Goal: Task Accomplishment & Management: Use online tool/utility

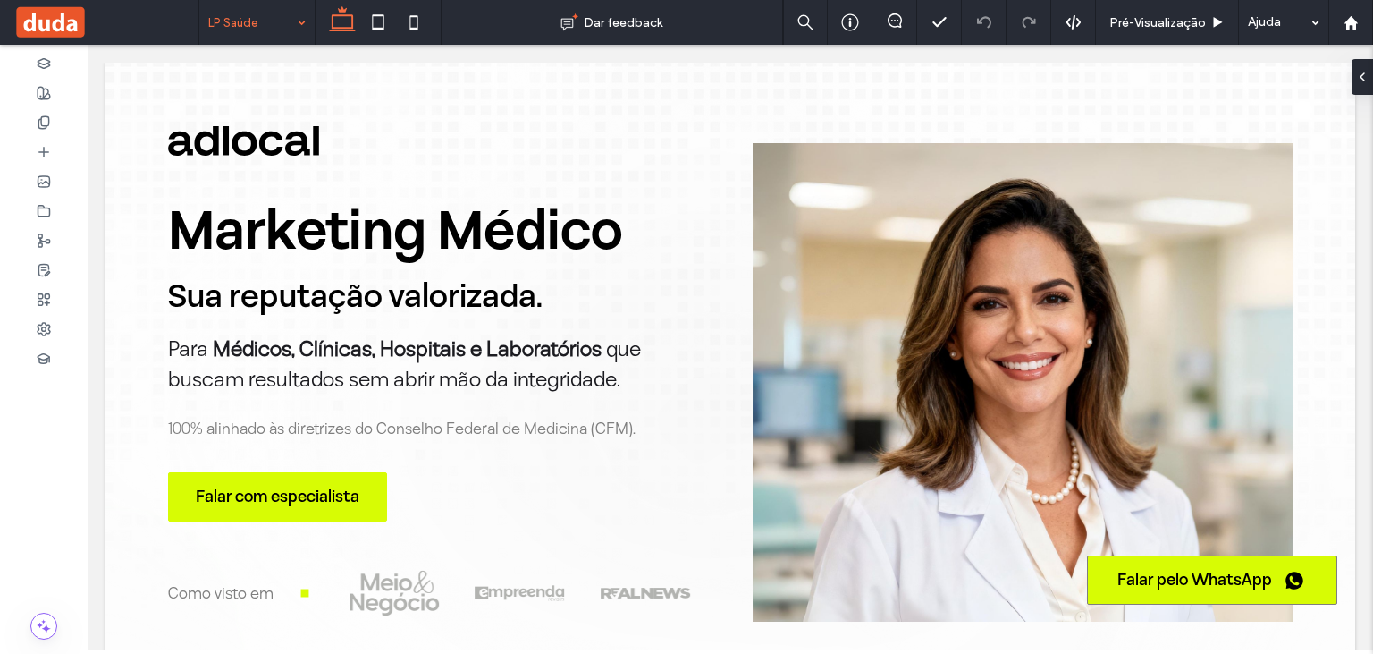
click at [241, 30] on input at bounding box center [252, 22] width 89 height 45
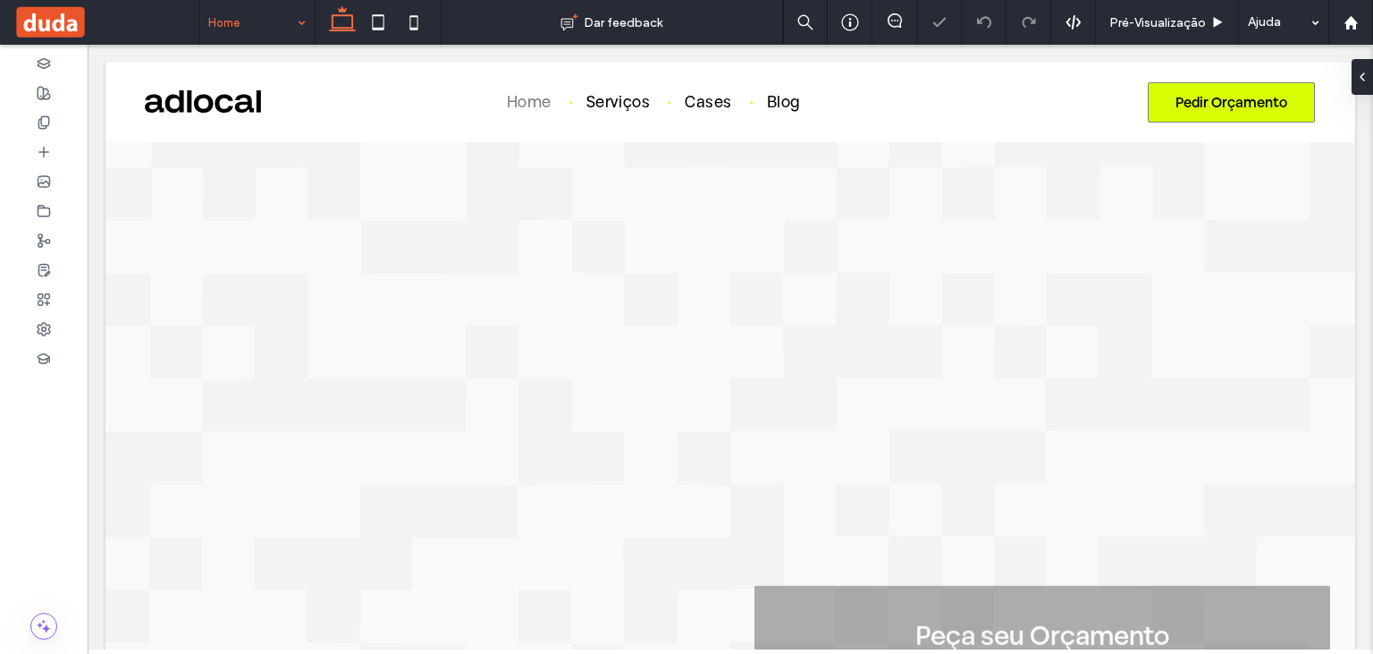
click at [225, 30] on input at bounding box center [252, 22] width 89 height 45
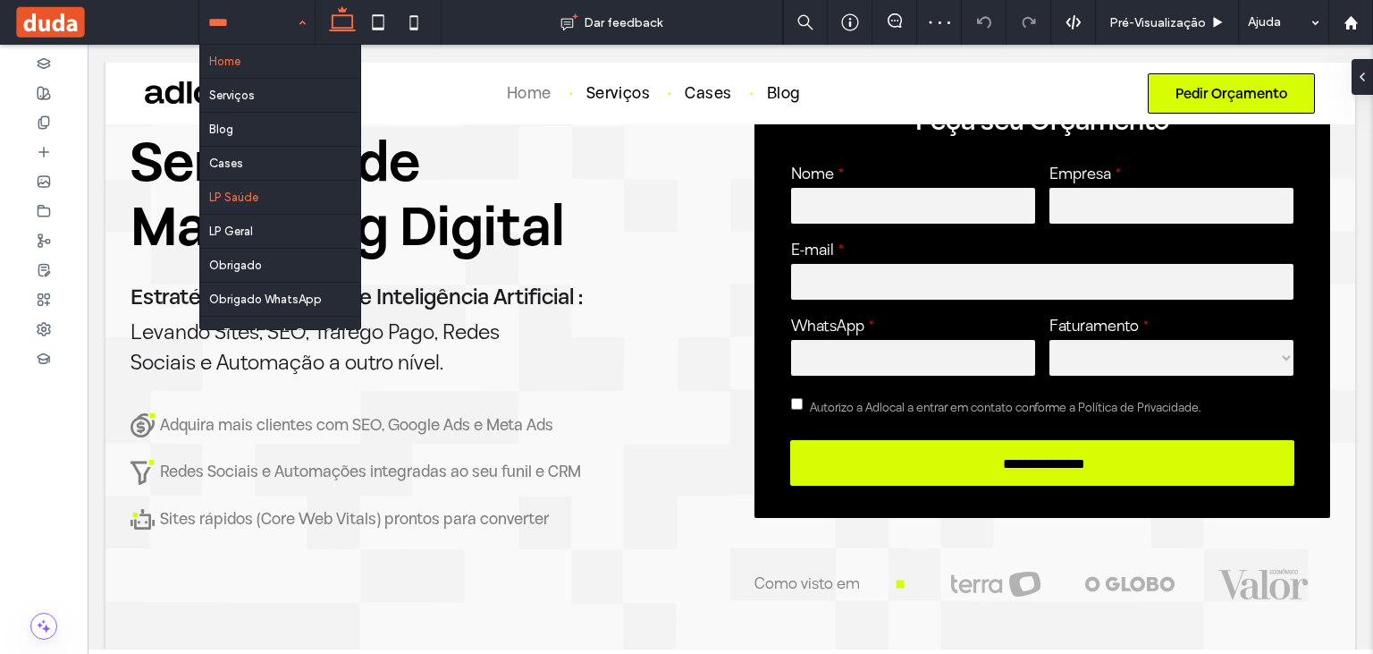
scroll to position [94, 0]
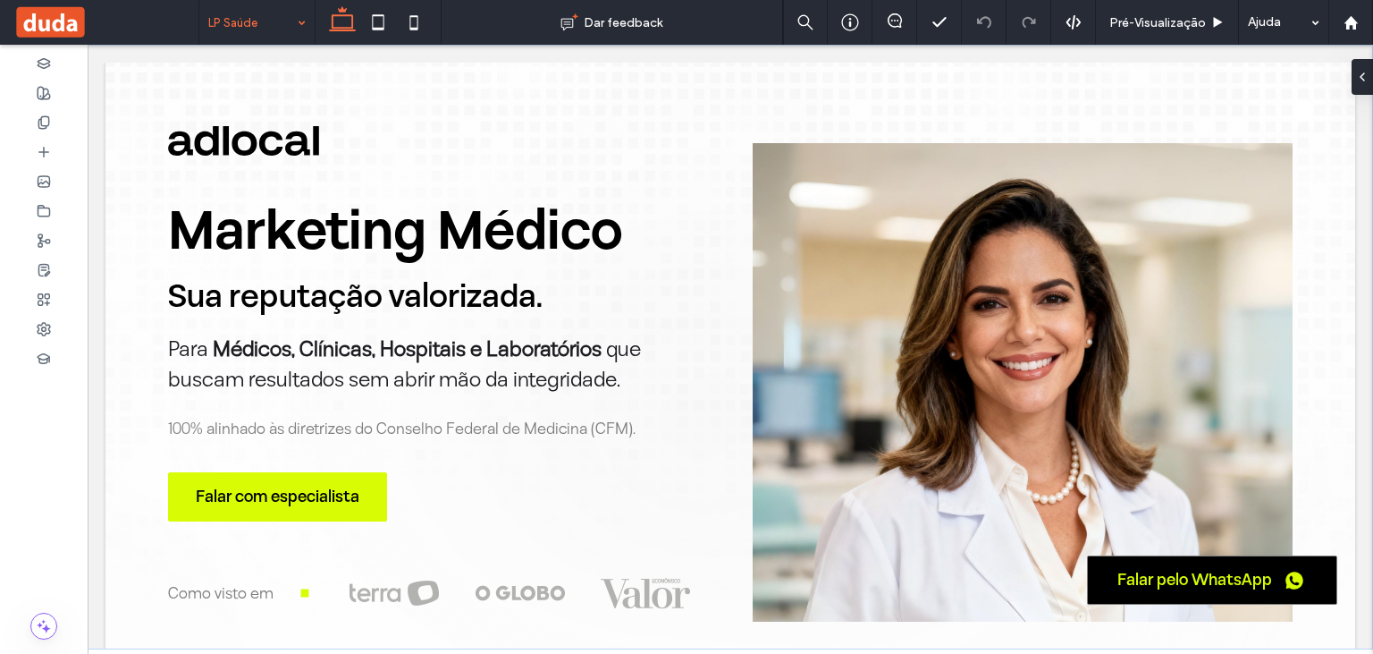
click at [1168, 578] on span "Falar pelo WhatsApp" at bounding box center [1194, 580] width 155 height 22
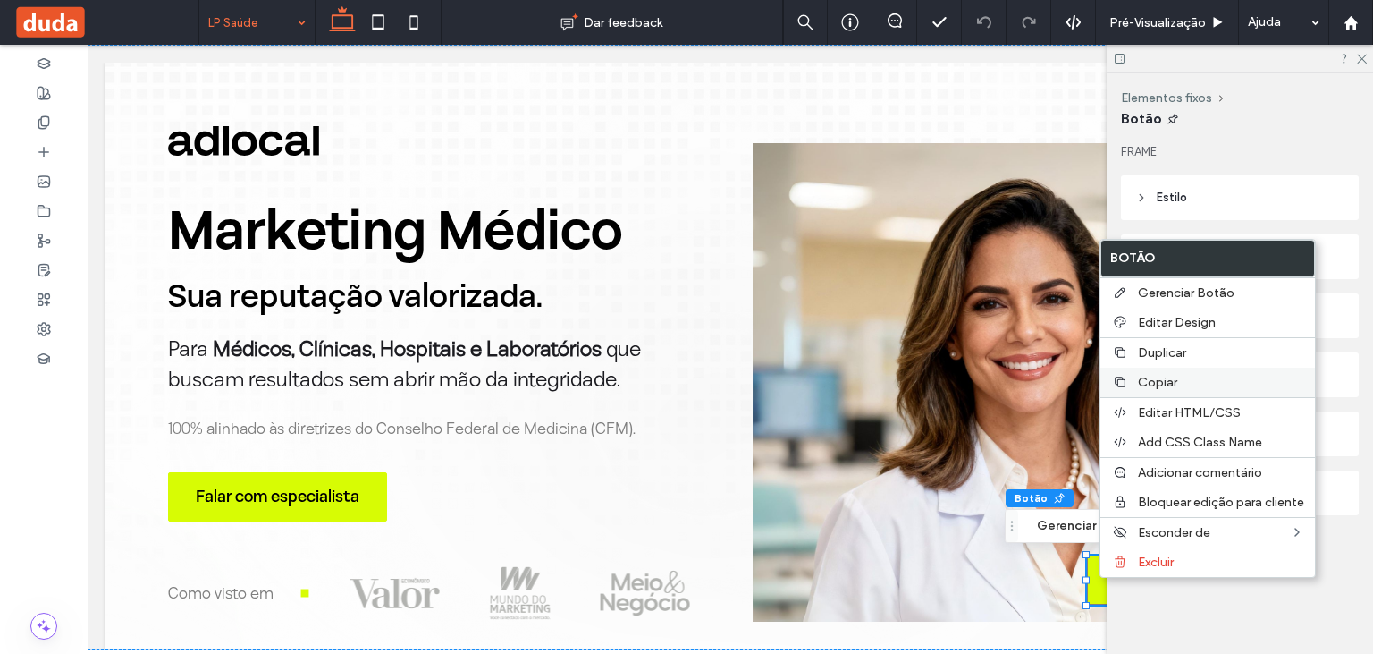
click at [1166, 375] on span "Copiar" at bounding box center [1157, 382] width 39 height 15
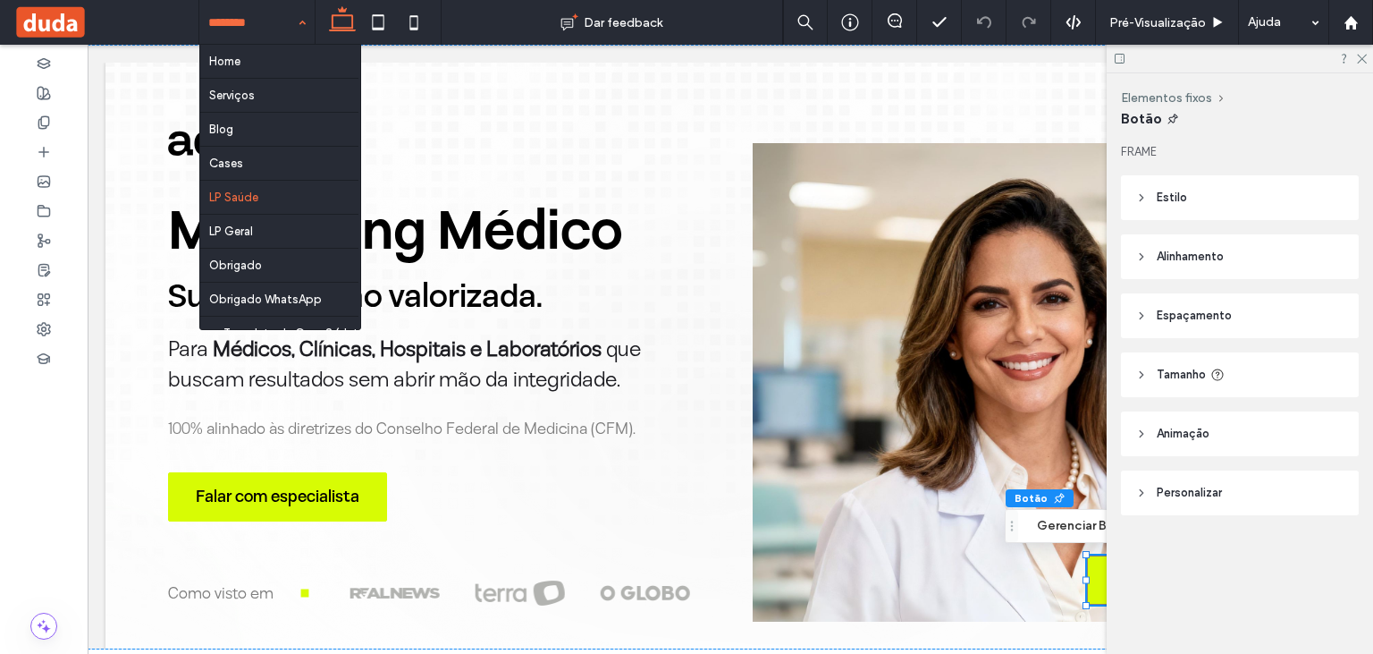
click at [200, 27] on div at bounding box center [256, 22] width 115 height 45
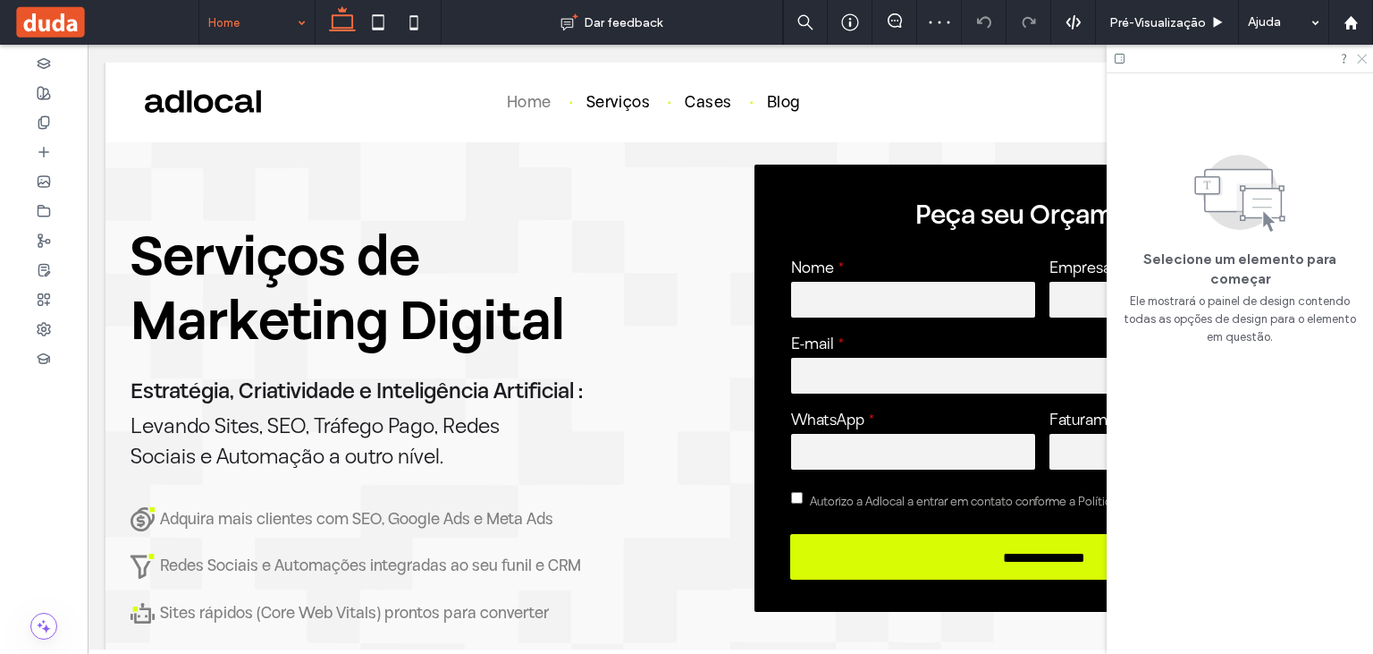
drag, startPoint x: 1364, startPoint y: 57, endPoint x: 1016, endPoint y: 86, distance: 348.9
click at [1364, 57] on use at bounding box center [1362, 60] width 10 height 10
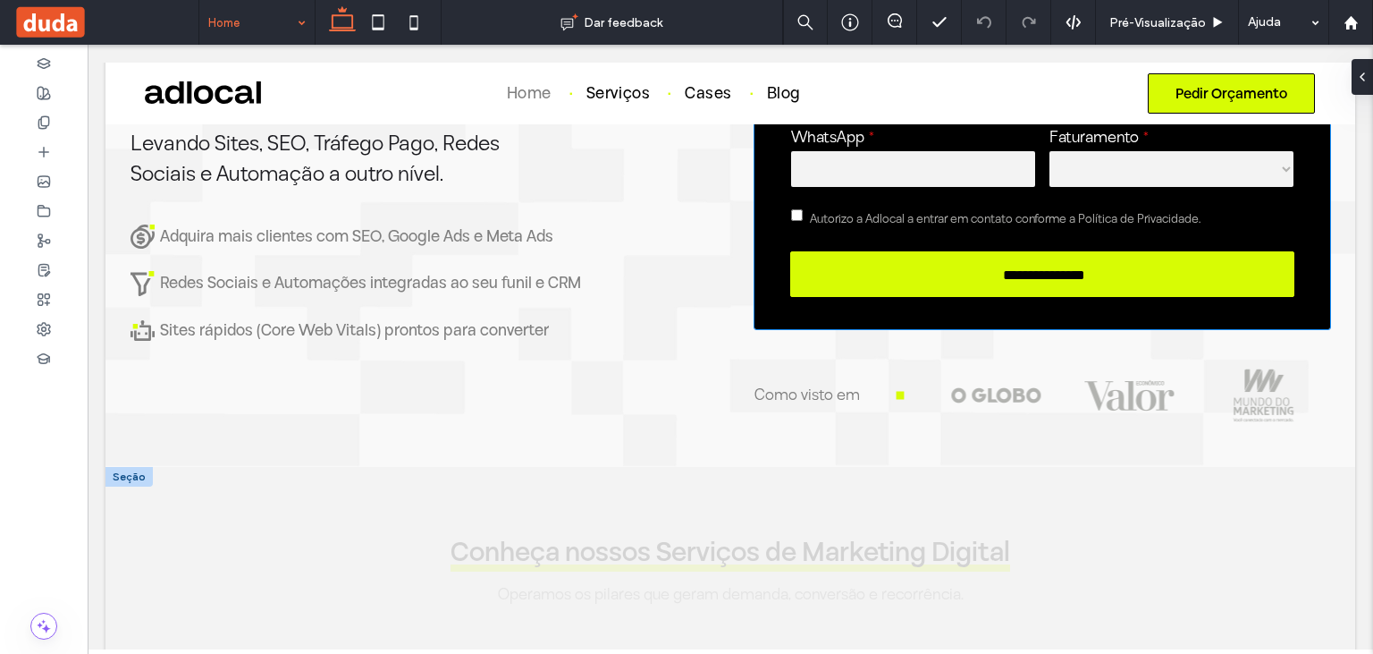
scroll to position [661, 0]
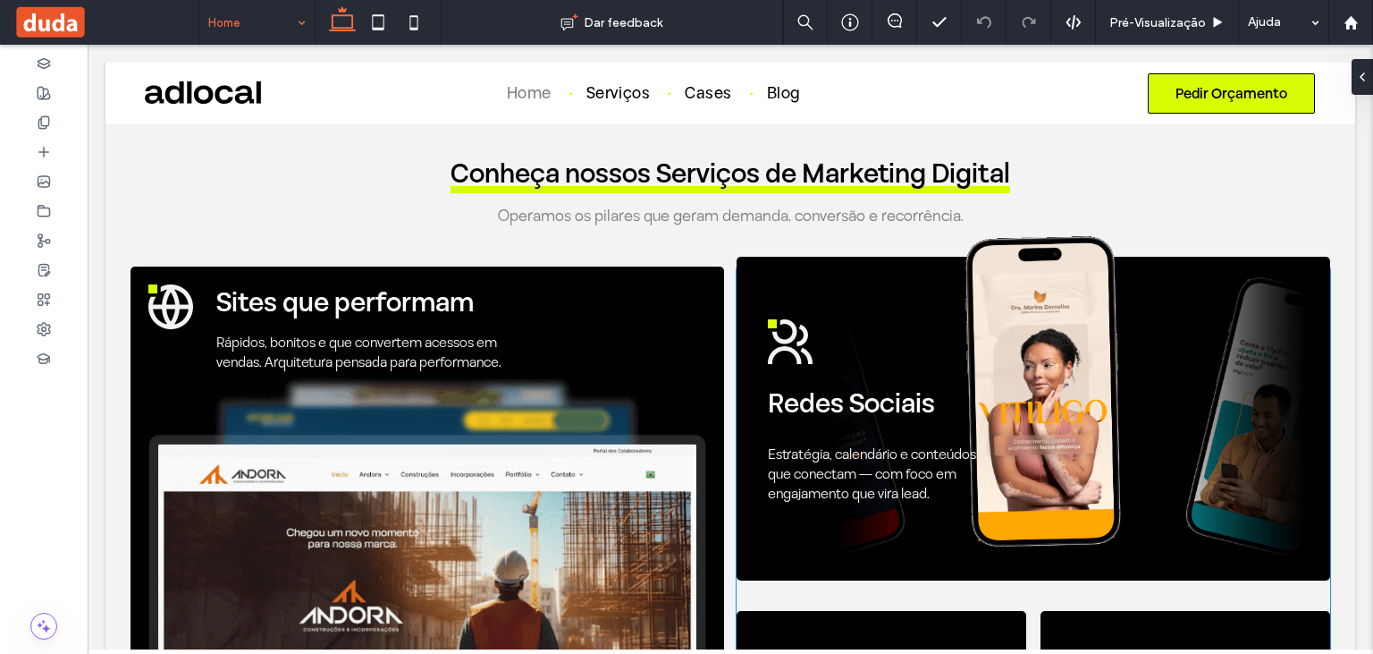
click at [845, 297] on div ".cls-1-1254115049-1254115049 { fill: #daff03; } .cls-1, .cls-2-1254115049-12541…" at bounding box center [888, 411] width 241 height 283
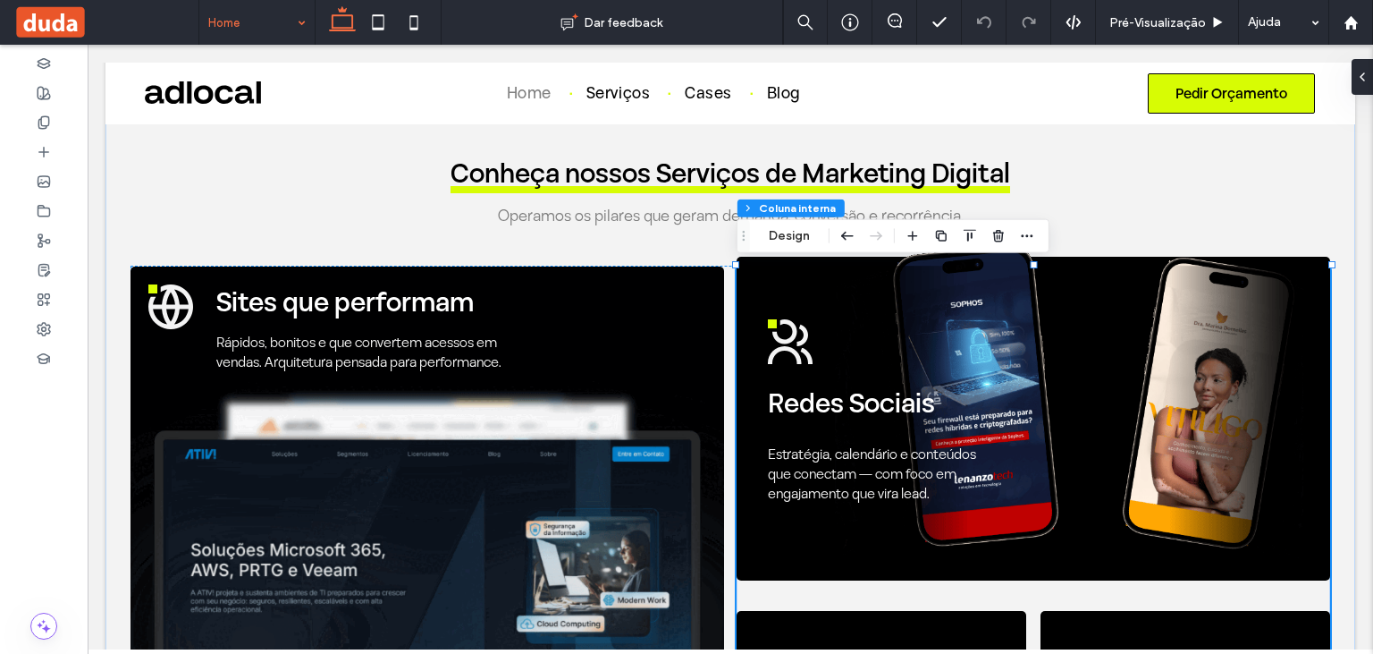
click at [845, 297] on div ".cls-1-1254115049-1254115049 { fill: #daff03; } .cls-1, .cls-2-1254115049-12541…" at bounding box center [888, 411] width 241 height 283
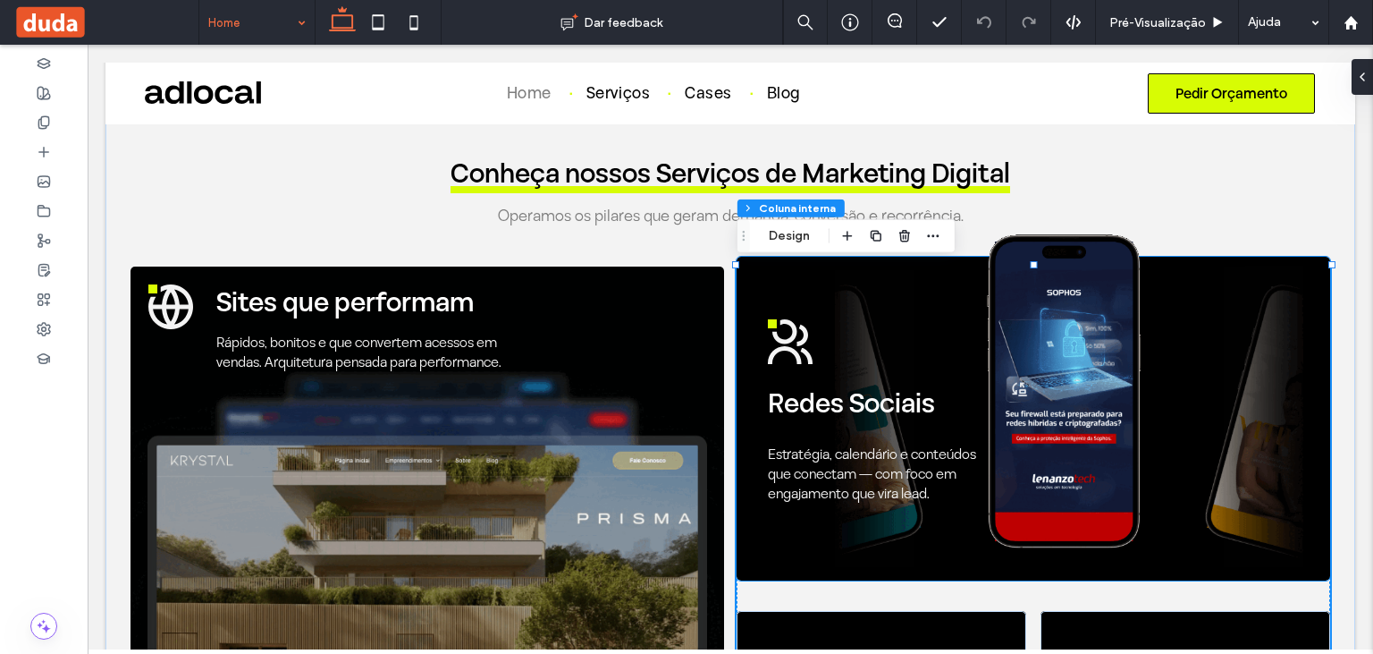
click at [800, 283] on div ".cls-1-1254115049-1254115049 { fill: #daff03; } .cls-1, .cls-2-1254115049-12541…" at bounding box center [888, 411] width 241 height 283
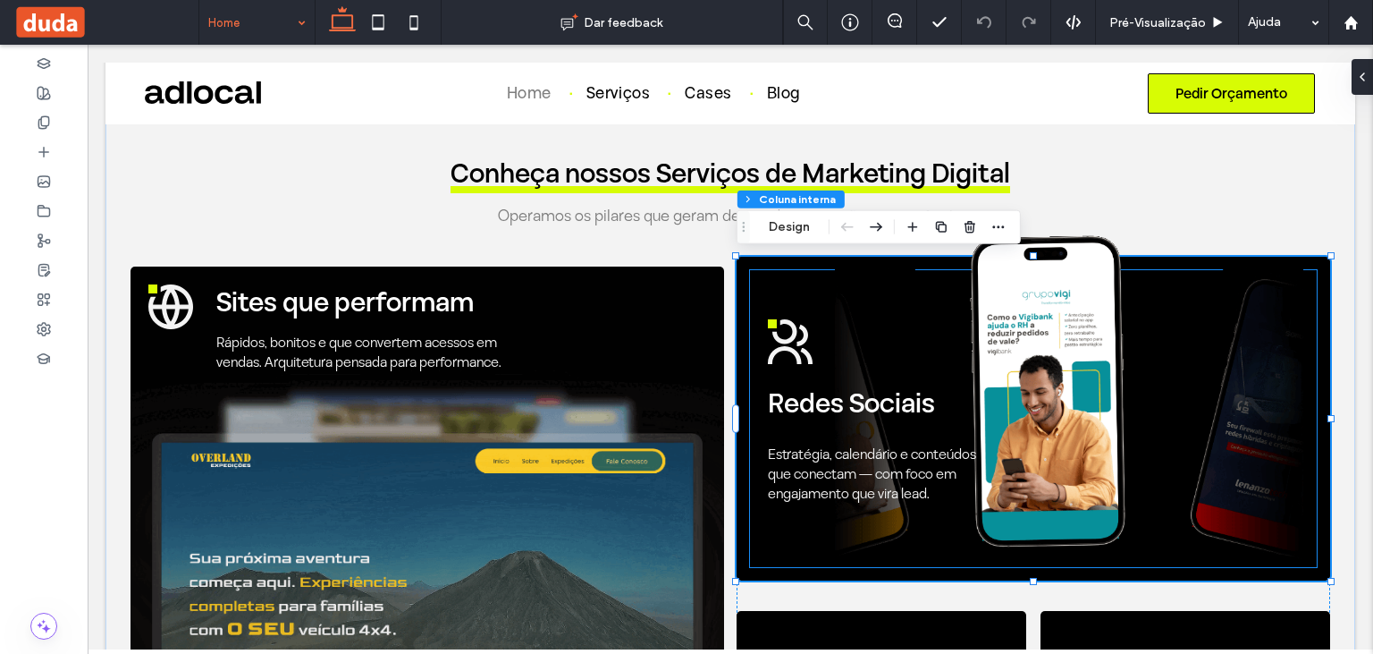
click at [785, 284] on div ".cls-1-1254115049-1254115049 { fill: #daff03; } .cls-1, .cls-2-1254115049-12541…" at bounding box center [888, 411] width 241 height 283
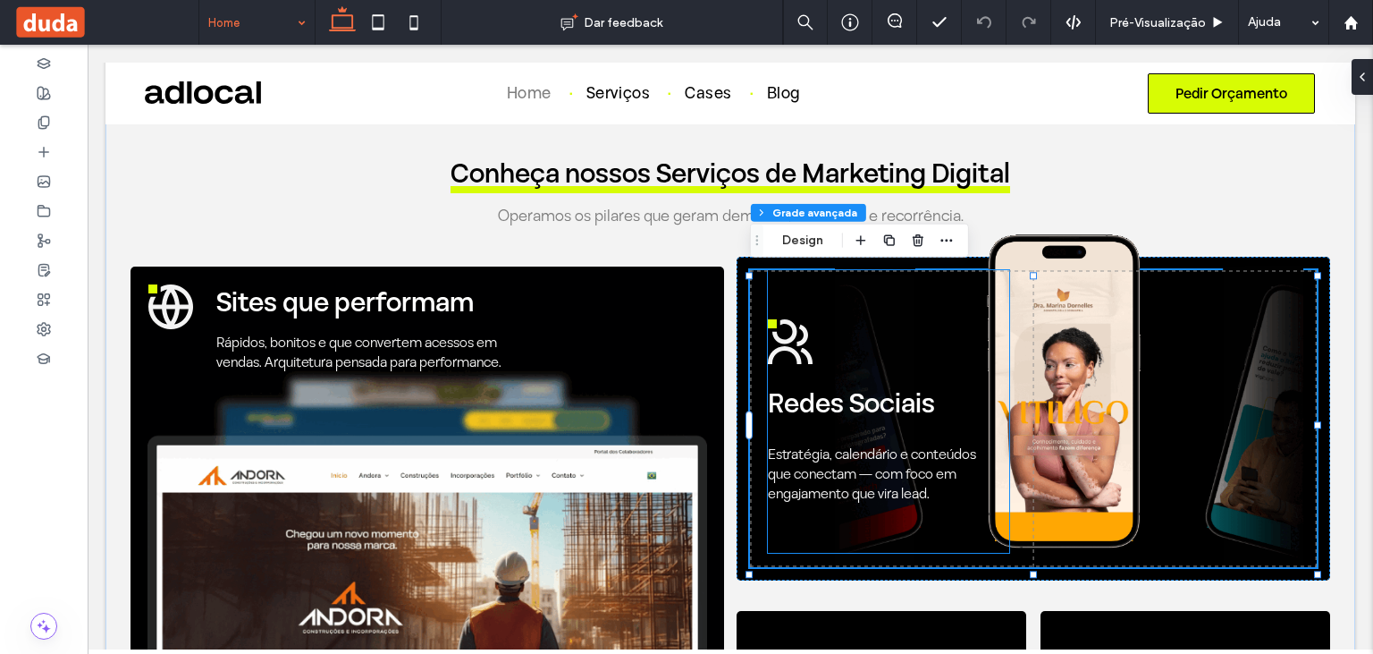
click at [785, 295] on div ".cls-1-1254115049-1254115049 { fill: #daff03; } .cls-1, .cls-2-1254115049-12541…" at bounding box center [888, 411] width 241 height 283
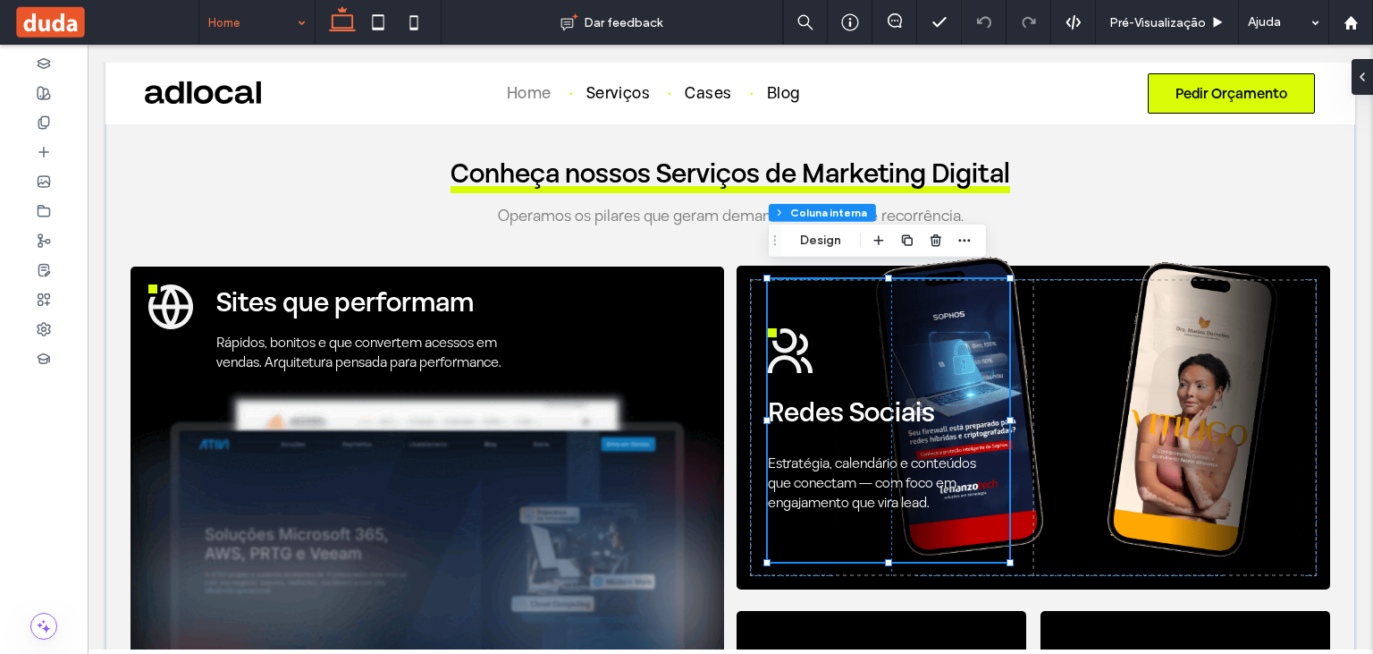
click at [801, 254] on div "Seção Coluna Coluna interna Coluna interna Coluna interna Grade avançada Coluna…" at bounding box center [877, 240] width 219 height 34
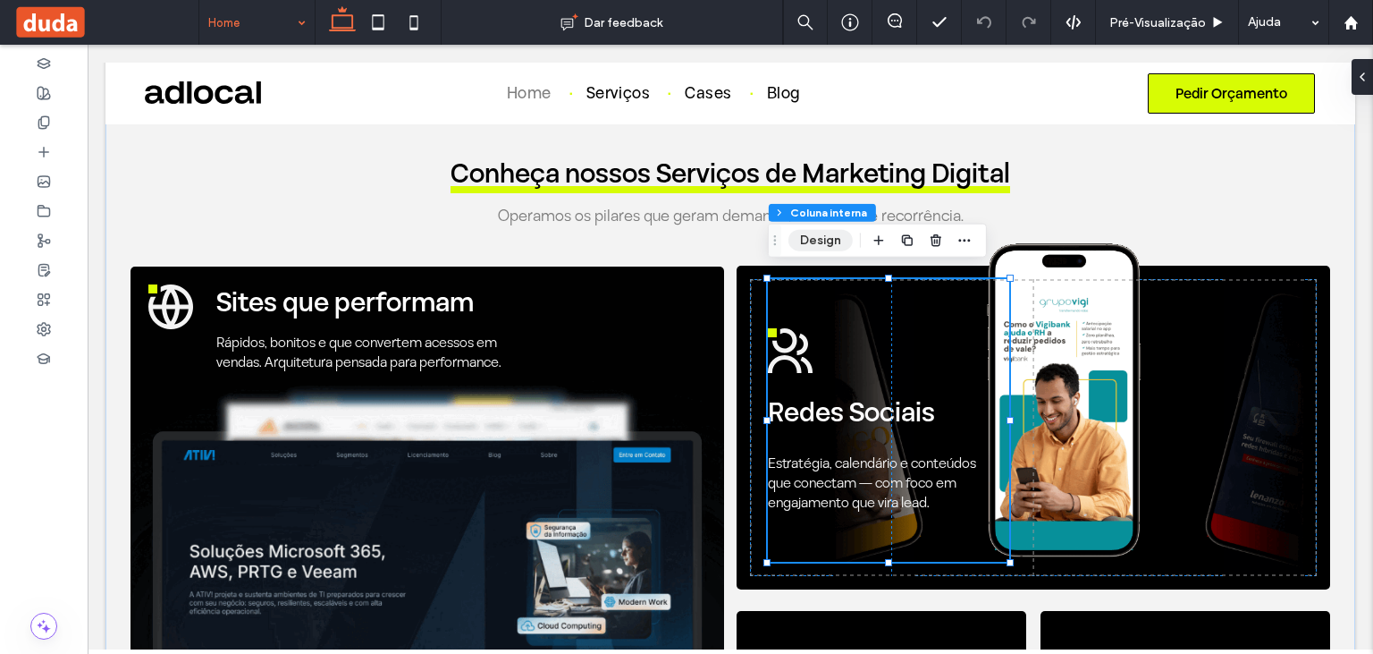
click at [810, 246] on button "Design" at bounding box center [821, 240] width 64 height 21
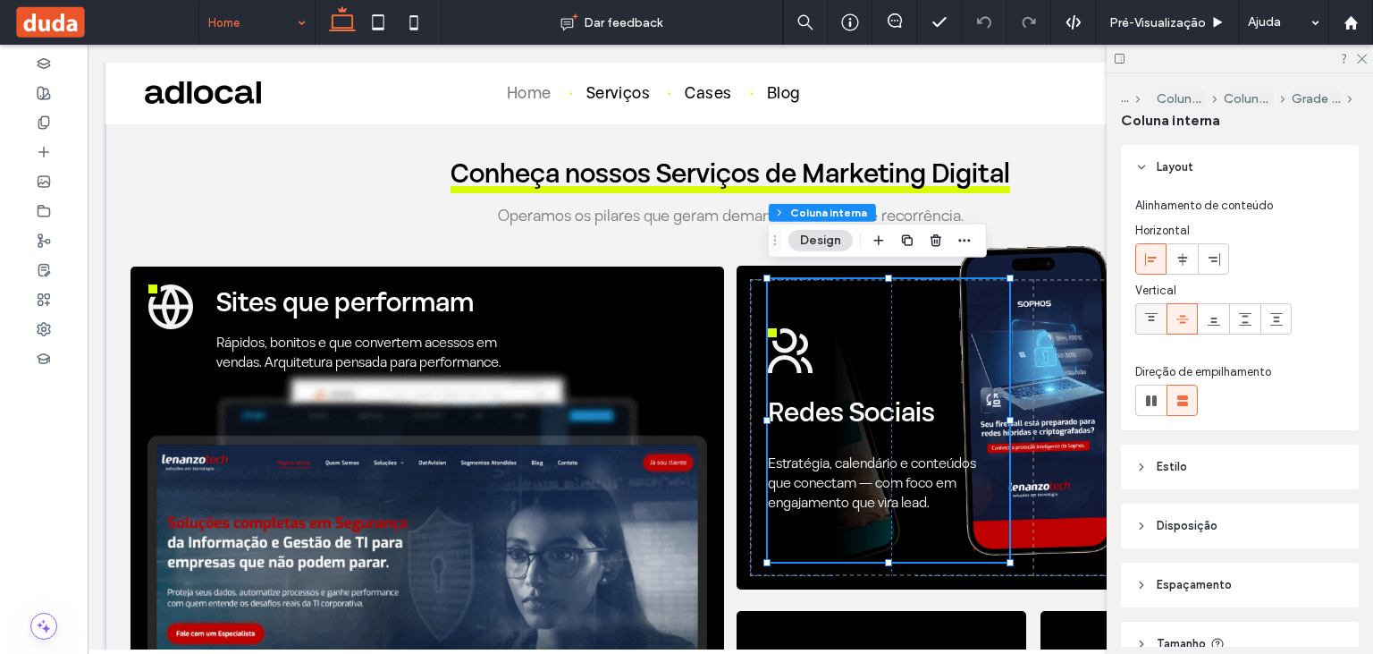
click at [1157, 316] on icon at bounding box center [1151, 319] width 14 height 14
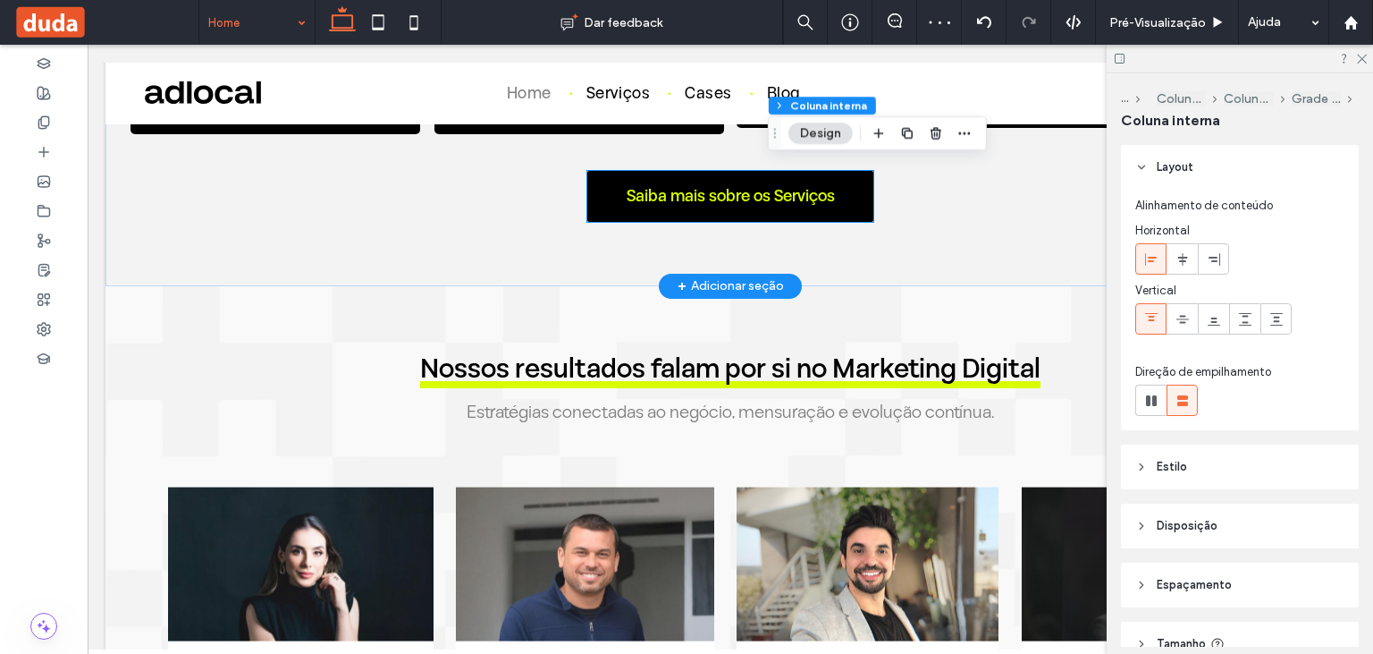
scroll to position [1416, 0]
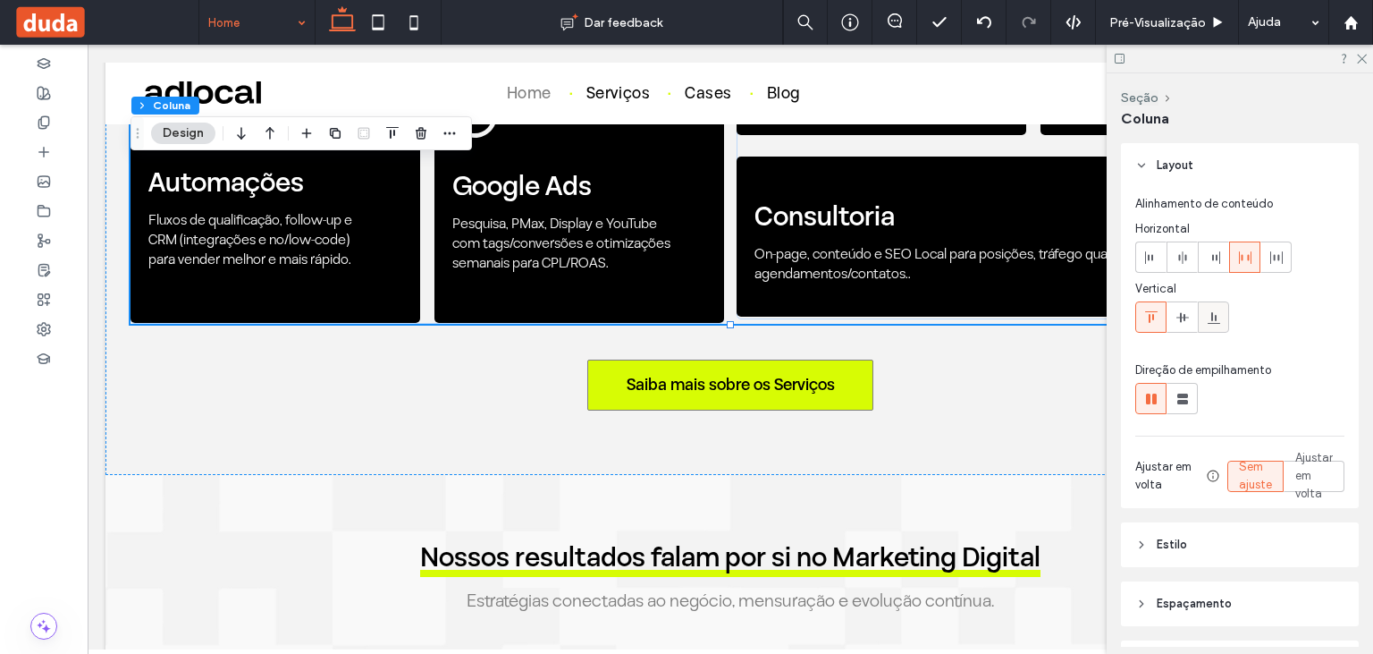
click at [1217, 316] on icon at bounding box center [1214, 317] width 14 height 14
click at [1267, 328] on div at bounding box center [1239, 316] width 209 height 31
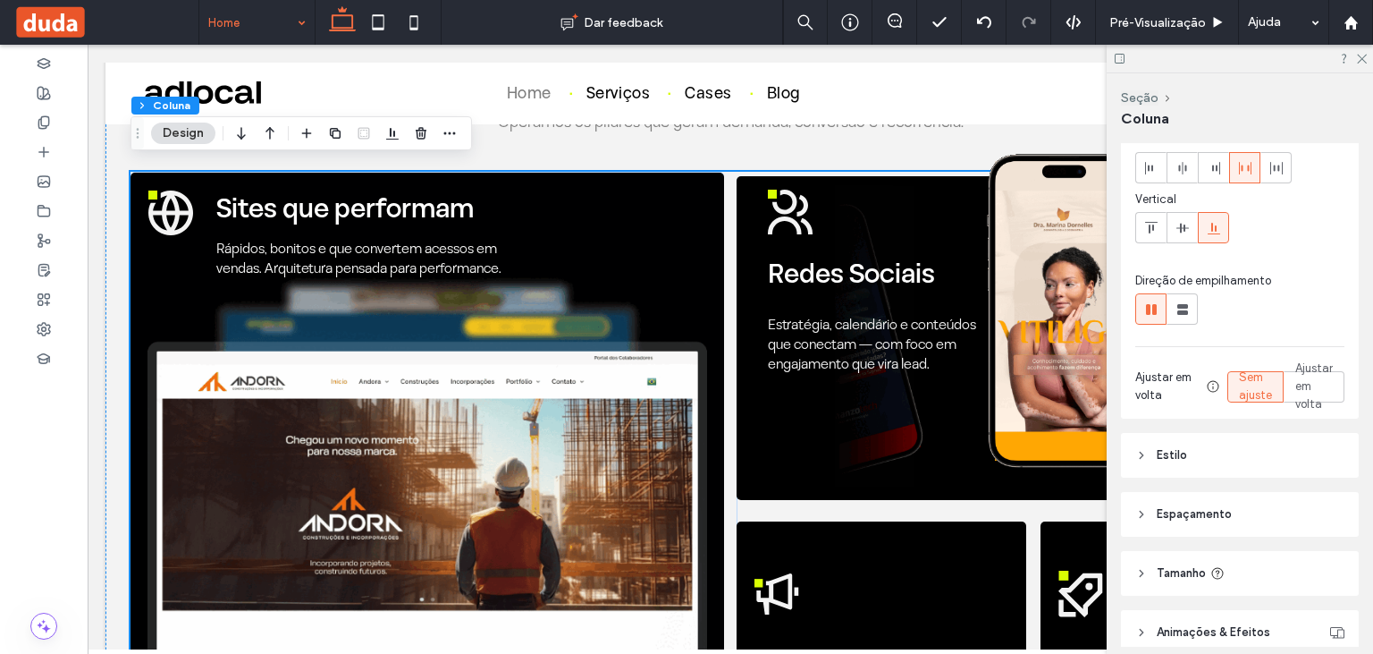
scroll to position [944, 0]
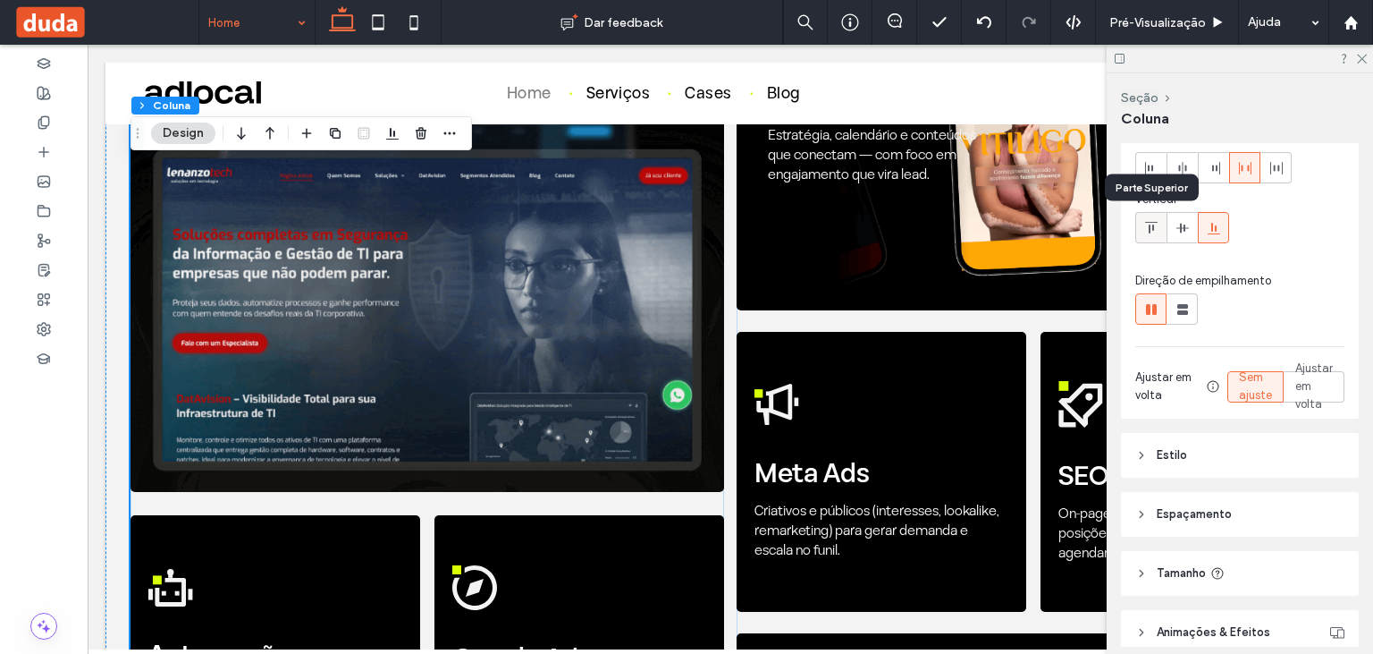
click at [1150, 222] on icon at bounding box center [1151, 228] width 14 height 14
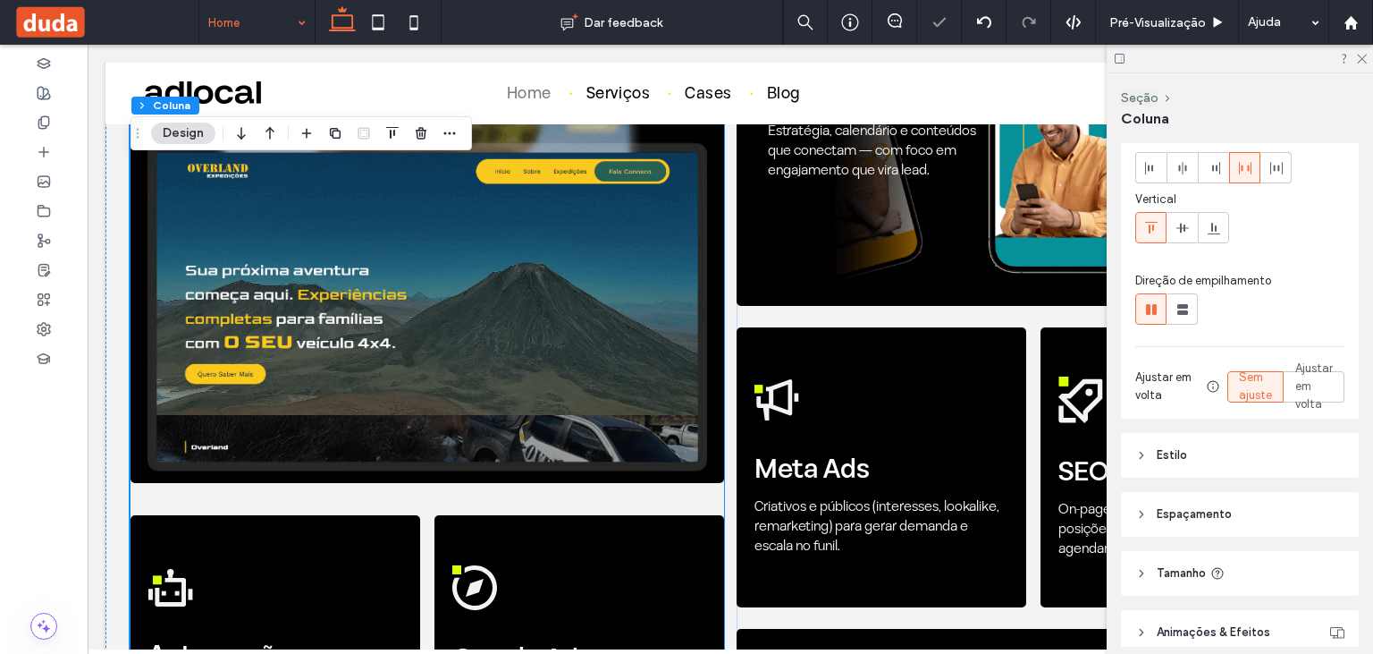
scroll to position [1133, 0]
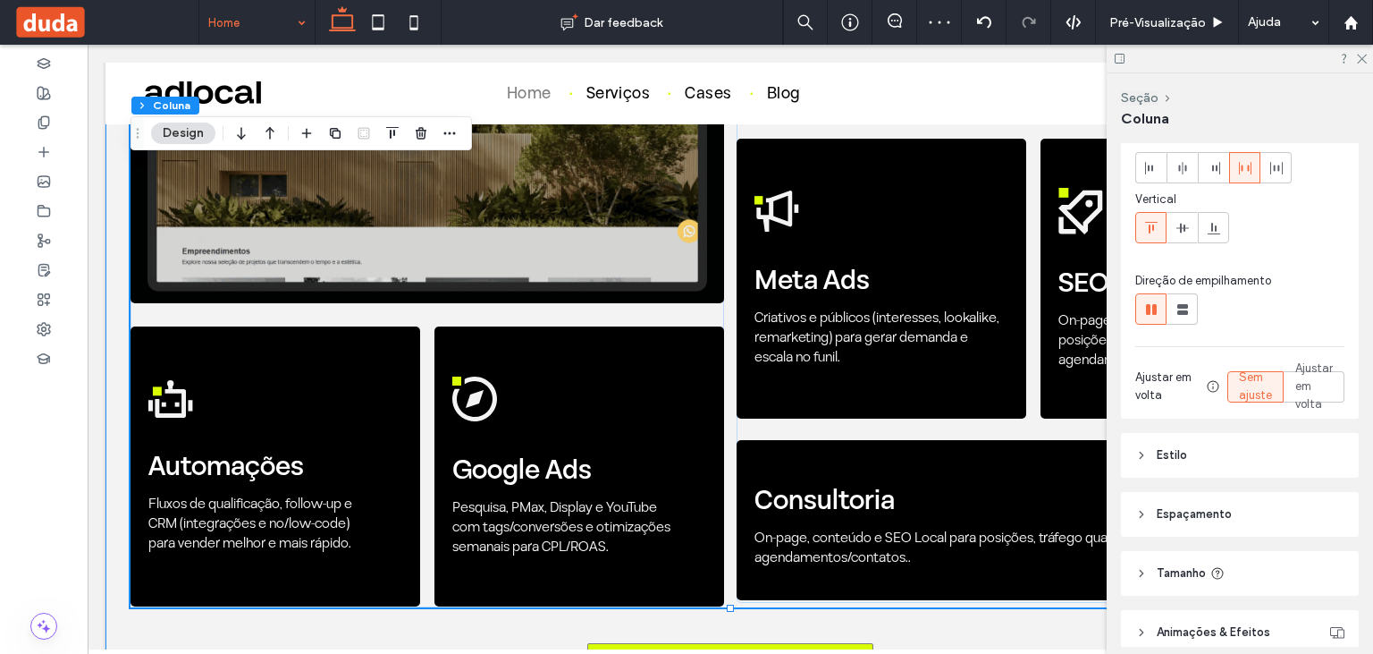
click at [926, 622] on div "Conheça nossos Serviços de Marketing Digital Operamos os pilares que geram dema…" at bounding box center [730, 187] width 1250 height 1142
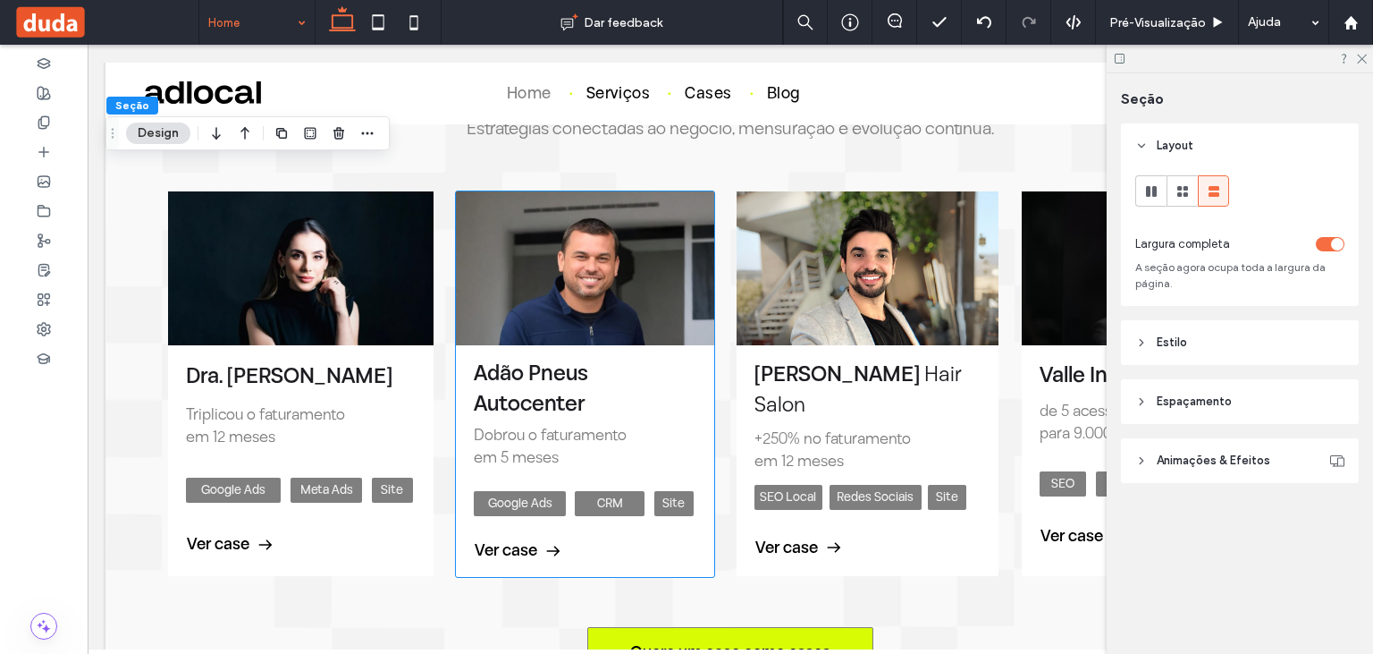
scroll to position [2171, 0]
